Goal: Task Accomplishment & Management: Manage account settings

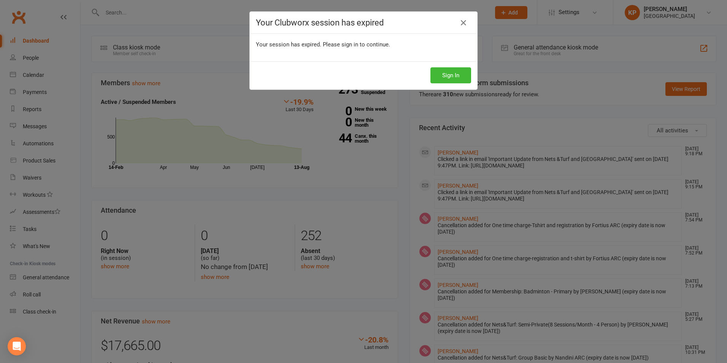
click at [177, 121] on div "Your Clubworx session has expired Your session has expired. Please sign in to c…" at bounding box center [363, 181] width 727 height 363
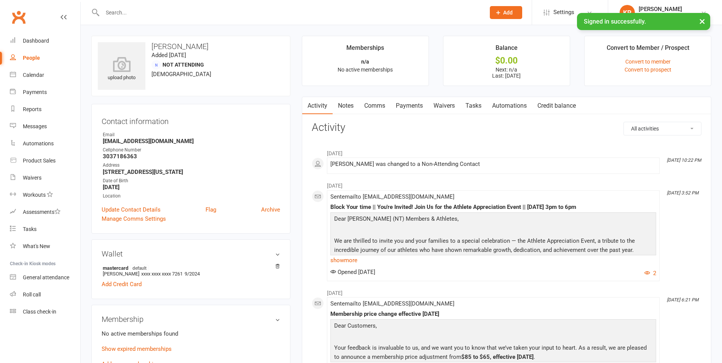
click at [145, 9] on input "text" at bounding box center [290, 12] width 380 height 11
paste input "Verunica Devathas"
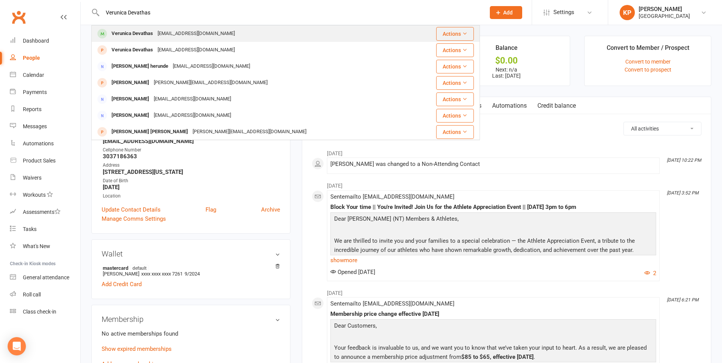
type input "Verunica Devathas"
click at [187, 30] on div "[EMAIL_ADDRESS][DOMAIN_NAME]" at bounding box center [196, 33] width 82 height 11
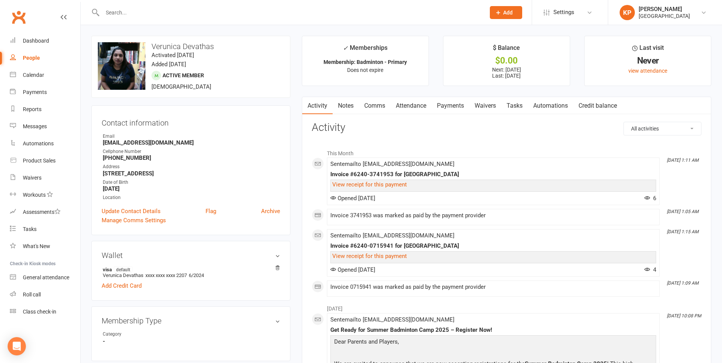
click at [444, 106] on link "Payments" at bounding box center [450, 106] width 38 height 18
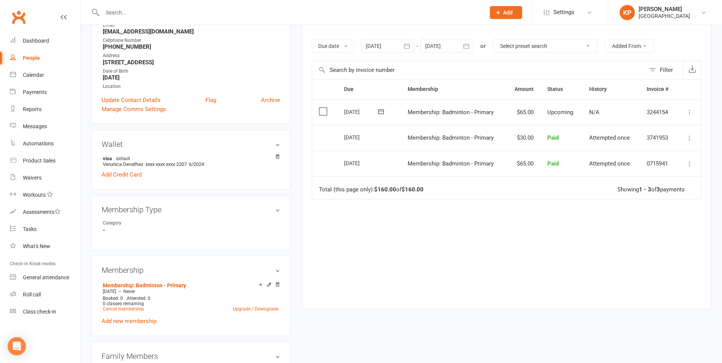
scroll to position [152, 0]
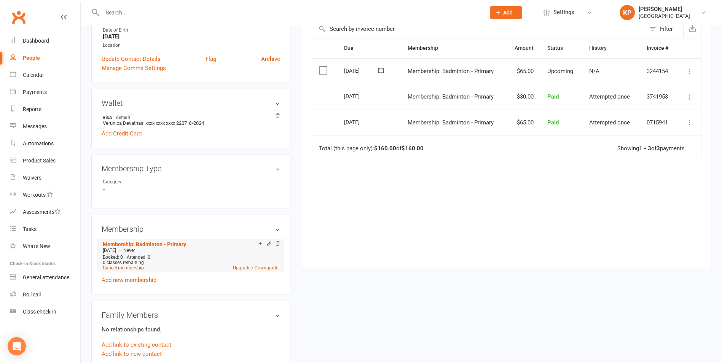
click at [122, 268] on link "Cancel membership" at bounding box center [123, 267] width 41 height 5
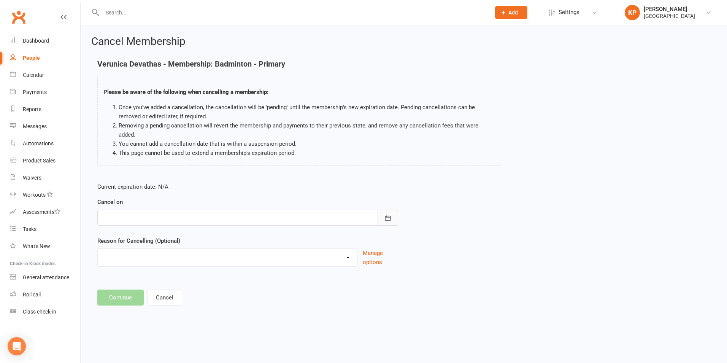
click at [390, 214] on icon "button" at bounding box center [388, 218] width 8 height 8
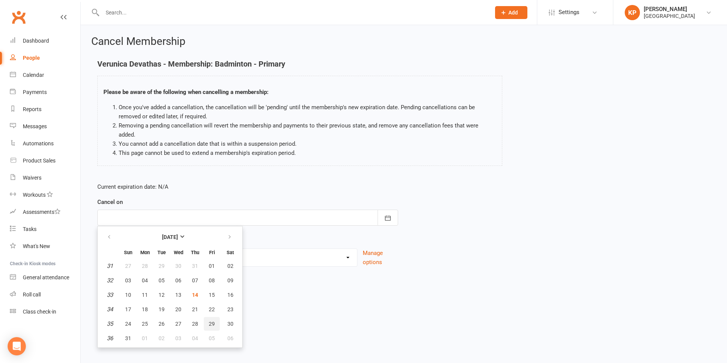
click at [212, 321] on span "29" at bounding box center [212, 324] width 6 height 6
type input "[DATE]"
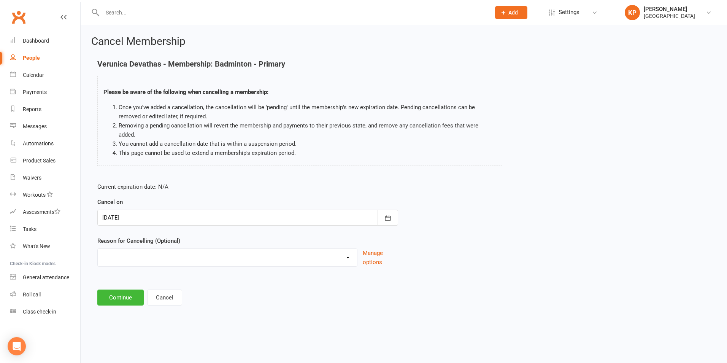
click at [243, 210] on div at bounding box center [247, 218] width 301 height 16
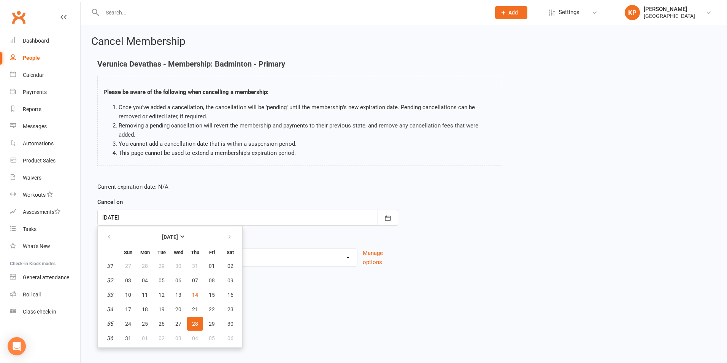
click at [296, 249] on select "Annual Membership - No longer available after [DATE] Coach Requested to cancel …" at bounding box center [227, 256] width 259 height 15
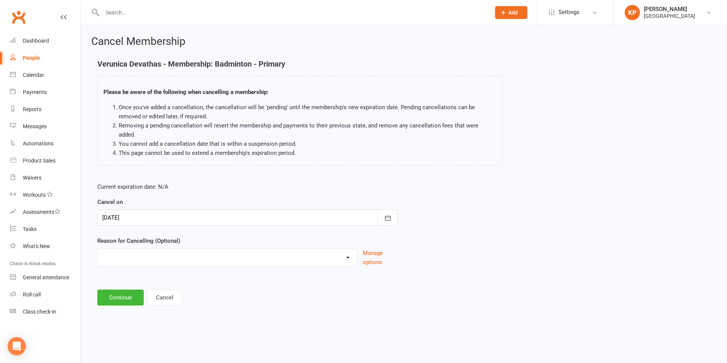
select select "6"
click at [98, 249] on select "Annual Membership - No longer available after [DATE] Coach Requested to cancel …" at bounding box center [227, 256] width 259 height 15
click at [129, 290] on button "Continue" at bounding box center [120, 298] width 46 height 16
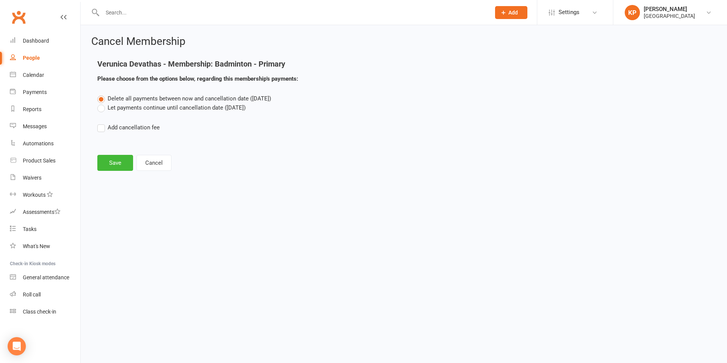
click at [194, 111] on label "Let payments continue until cancellation date ([DATE])" at bounding box center [171, 107] width 148 height 9
click at [102, 103] on input "Let payments continue until cancellation date ([DATE])" at bounding box center [99, 103] width 5 height 0
click at [103, 155] on button "Save" at bounding box center [115, 163] width 36 height 16
